Goal: Task Accomplishment & Management: Complete application form

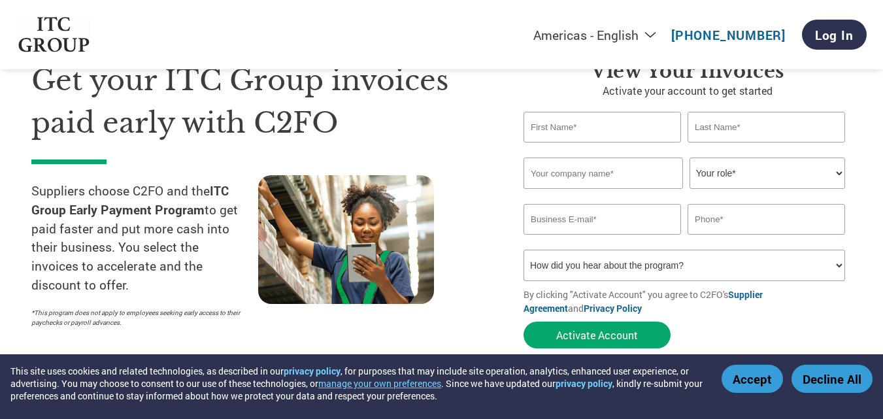
scroll to position [65, 0]
click at [577, 171] on input "text" at bounding box center [604, 173] width 160 height 31
click at [569, 132] on input "text" at bounding box center [603, 127] width 158 height 31
click at [563, 125] on input "text" at bounding box center [603, 127] width 158 height 31
type input "[PERSON_NAME]"
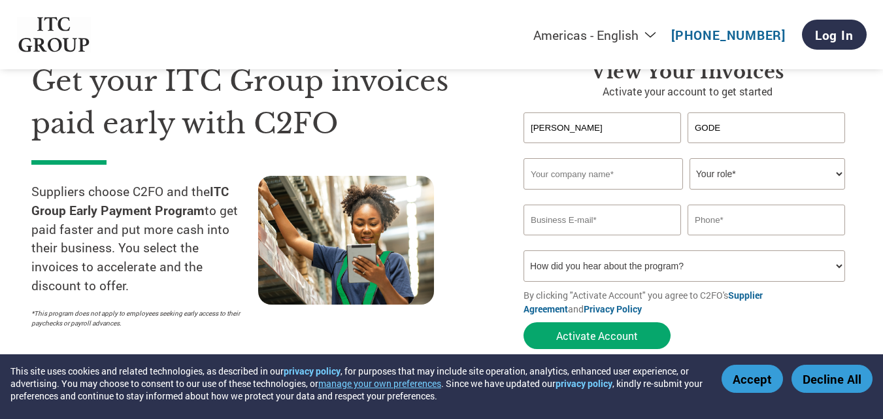
type input "GODE"
type input "GEMINI EDIBLES & FATS INDIA LIMITED"
click at [834, 174] on select "Your role* CFO Controller Credit Manager Finance Director Treasurer CEO Preside…" at bounding box center [768, 173] width 156 height 31
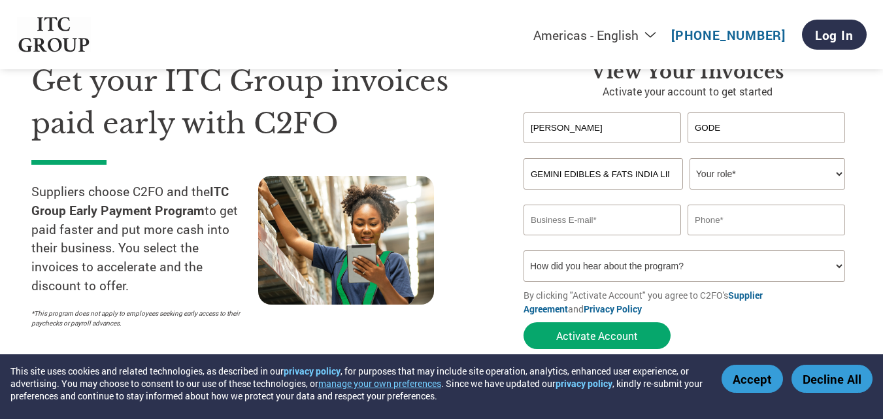
select select "ACCOUNTS_RECEIVABLE"
click at [690, 158] on select "Your role* CFO Controller Credit Manager Finance Director Treasurer CEO Preside…" at bounding box center [768, 173] width 156 height 31
click at [605, 216] on input "email" at bounding box center [603, 220] width 158 height 31
paste input "[EMAIL_ADDRESS][DOMAIN_NAME]"
type input "[EMAIL_ADDRESS][DOMAIN_NAME]"
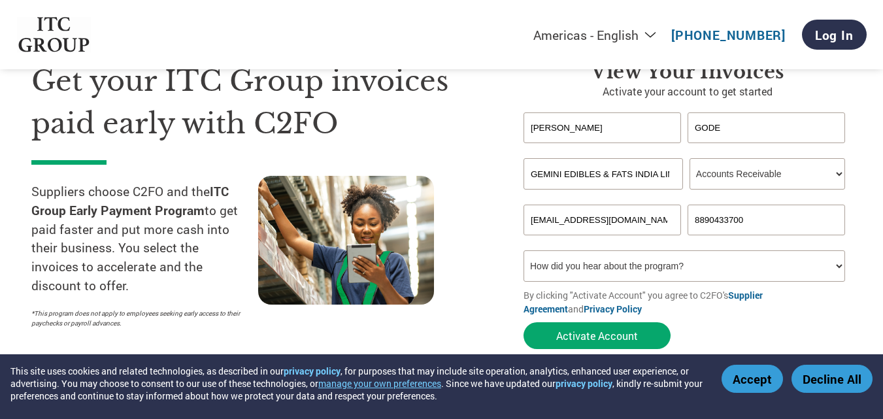
type input "8890433700"
click at [696, 263] on select "How did you hear about the program? Received a letter Email Social Media Online…" at bounding box center [685, 265] width 322 height 31
select select "Email"
click at [524, 250] on select "How did you hear about the program? Received a letter Email Social Media Online…" at bounding box center [685, 265] width 322 height 31
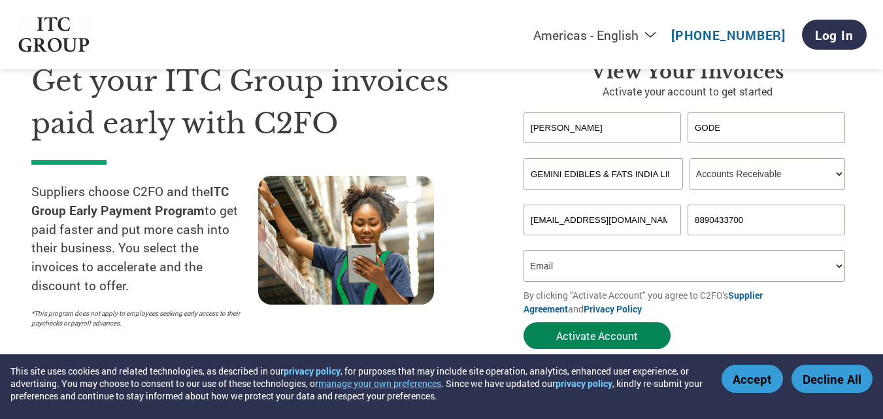
click at [614, 336] on button "Activate Account" at bounding box center [597, 335] width 147 height 27
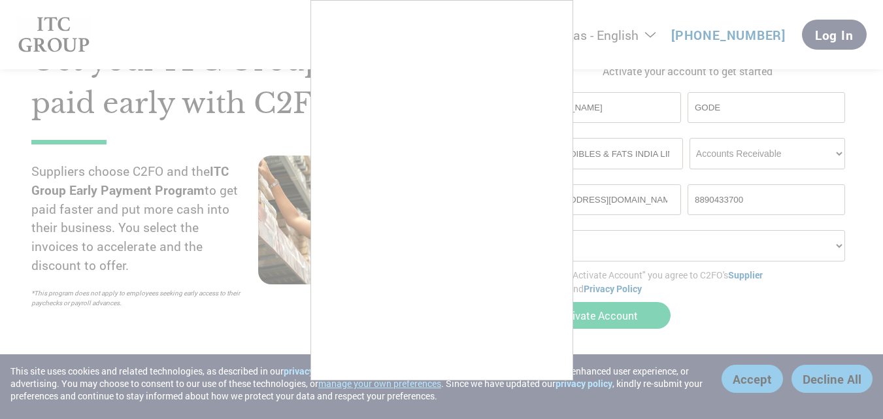
scroll to position [76, 0]
